Goal: Find specific page/section: Find specific page/section

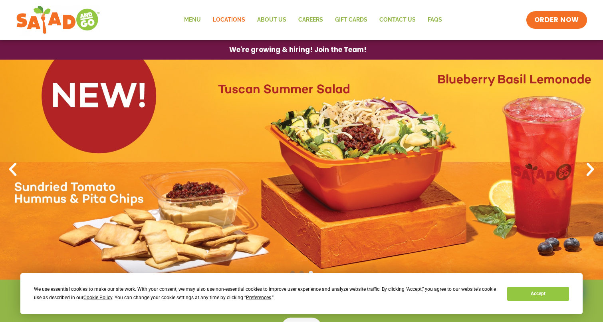
click at [228, 18] on link "Locations" at bounding box center [229, 20] width 44 height 18
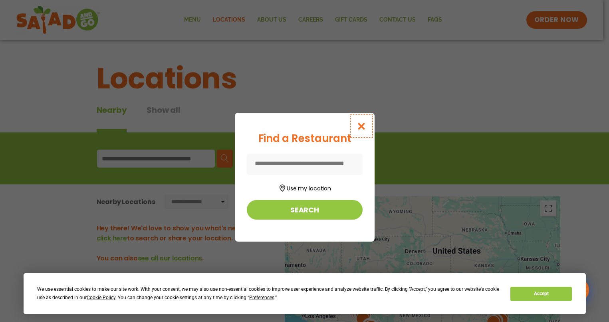
click at [360, 124] on icon "Close modal" at bounding box center [361, 126] width 10 height 8
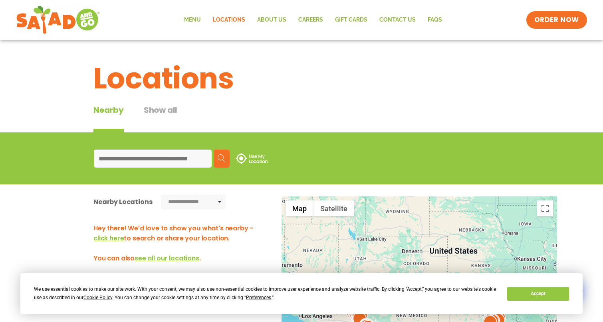
click at [161, 161] on input at bounding box center [153, 158] width 118 height 18
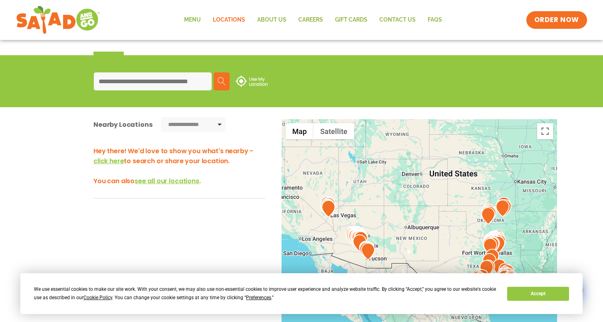
scroll to position [80, 0]
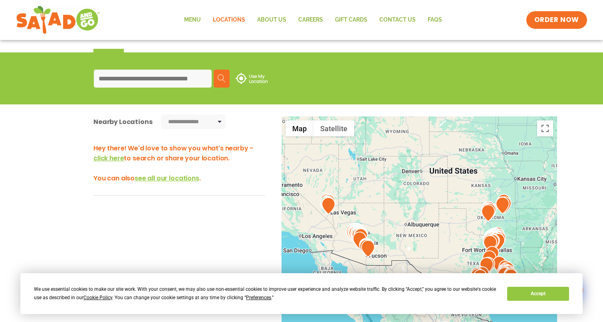
click at [359, 237] on img at bounding box center [360, 239] width 14 height 17
click at [152, 76] on input at bounding box center [153, 79] width 118 height 18
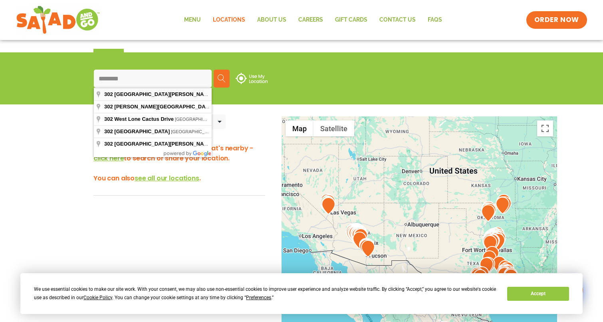
type input "**********"
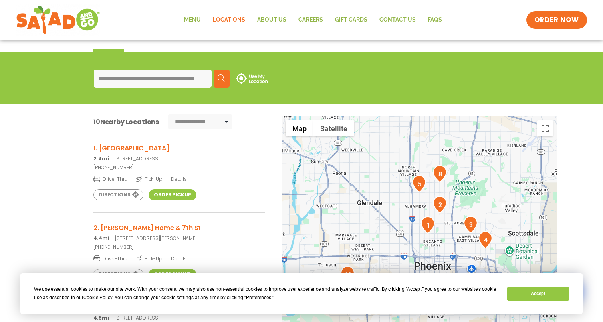
click at [113, 147] on h3 "1. Indian School & 7th Ave" at bounding box center [179, 148] width 172 height 10
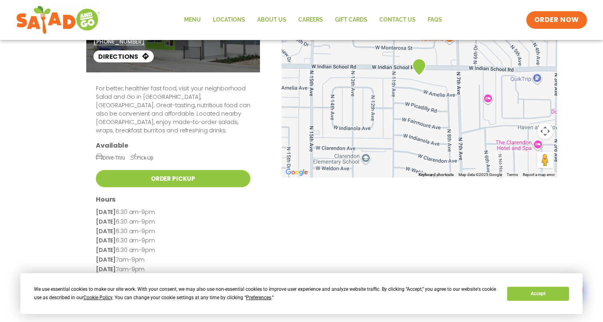
scroll to position [66, 0]
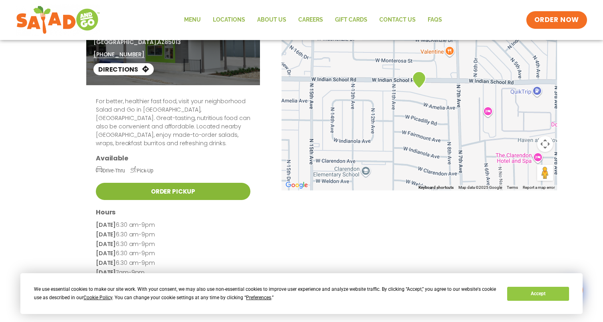
click at [153, 183] on link "Order Pickup" at bounding box center [173, 191] width 155 height 17
